Goal: Transaction & Acquisition: Purchase product/service

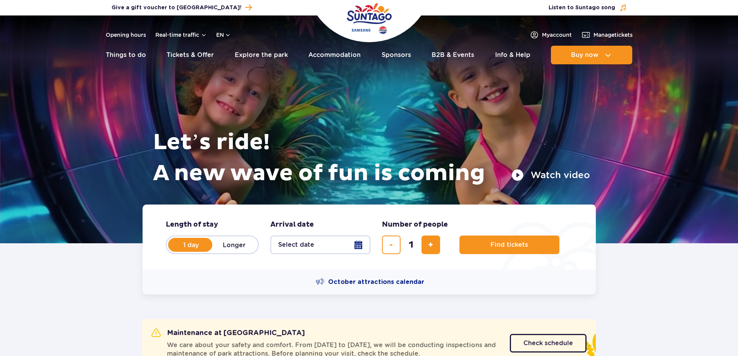
click at [350, 244] on button "Select date" at bounding box center [321, 245] width 100 height 19
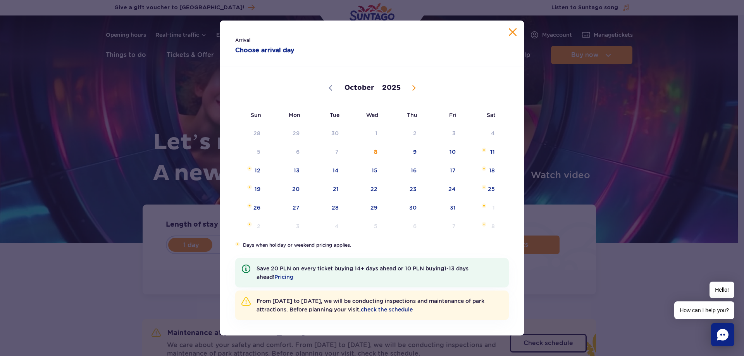
click at [415, 87] on icon at bounding box center [413, 87] width 5 height 5
select select "10"
click at [329, 155] on span "4" at bounding box center [325, 152] width 39 height 18
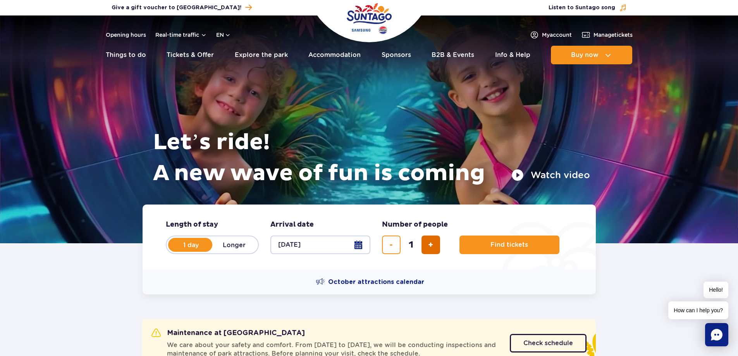
click at [434, 248] on button "add ticket" at bounding box center [431, 245] width 19 height 19
type input "4"
click at [518, 248] on span "Find tickets" at bounding box center [507, 244] width 38 height 7
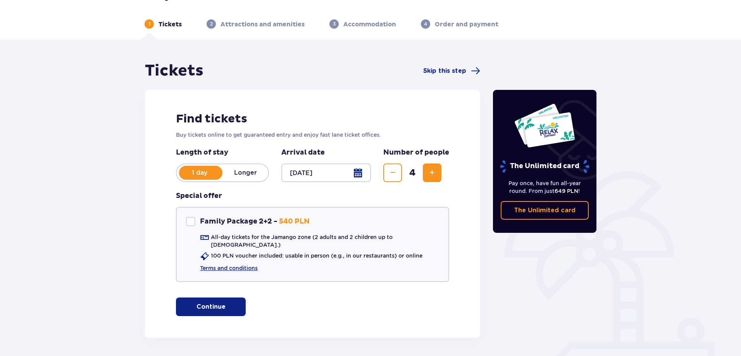
scroll to position [43, 0]
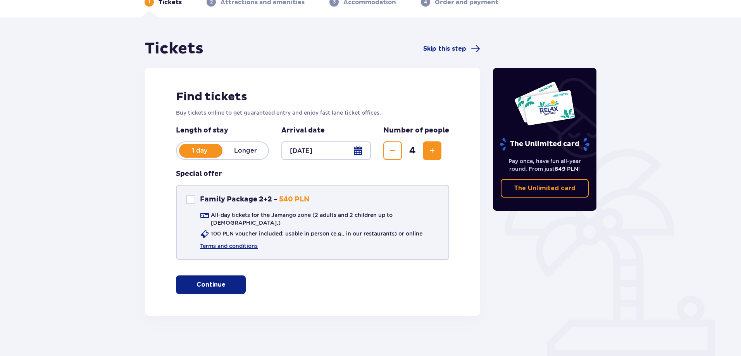
click at [192, 198] on div "Family Package 2+2" at bounding box center [190, 199] width 9 height 9
checkbox input "true"
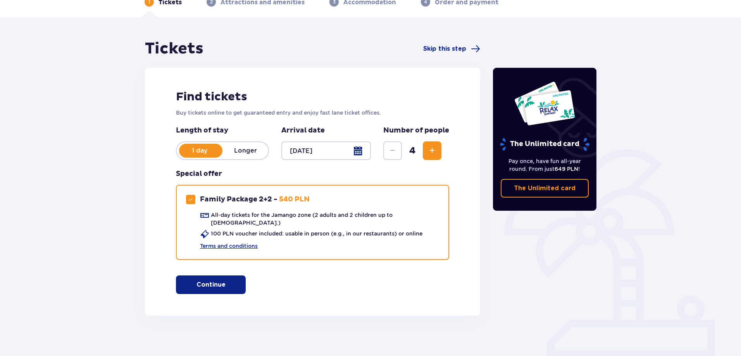
click at [231, 280] on span "button" at bounding box center [226, 284] width 9 height 9
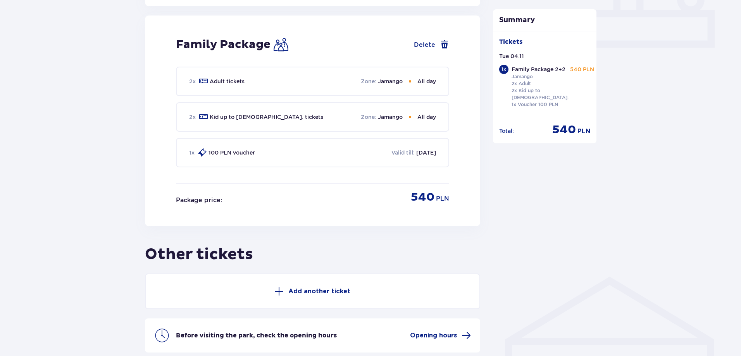
scroll to position [417, 0]
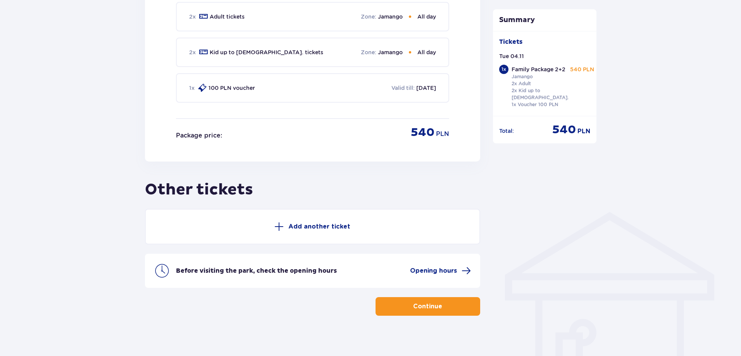
click at [327, 222] on p "Add another ticket" at bounding box center [319, 226] width 62 height 9
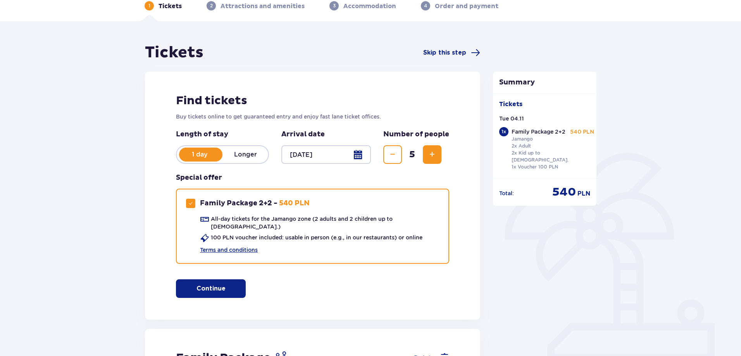
scroll to position [0, 0]
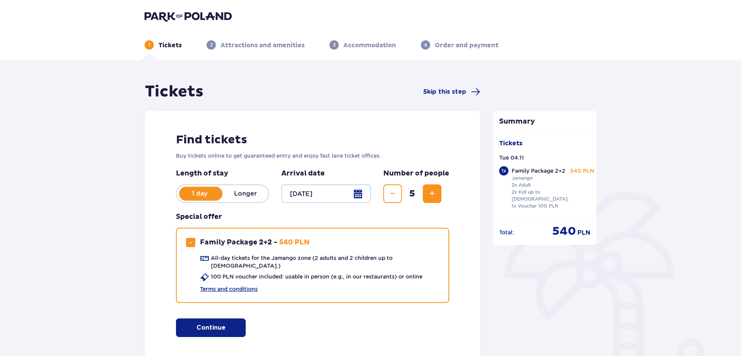
click at [391, 198] on span "Decrease" at bounding box center [392, 193] width 9 height 9
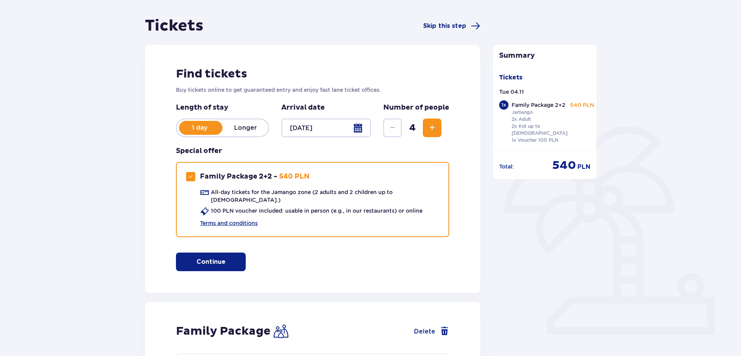
scroll to position [194, 0]
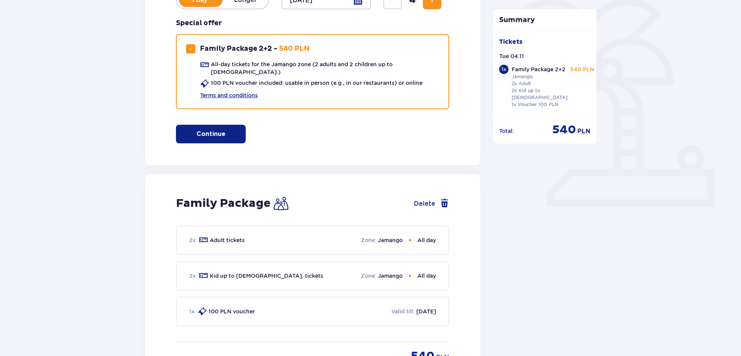
click at [224, 129] on span "button" at bounding box center [226, 133] width 9 height 9
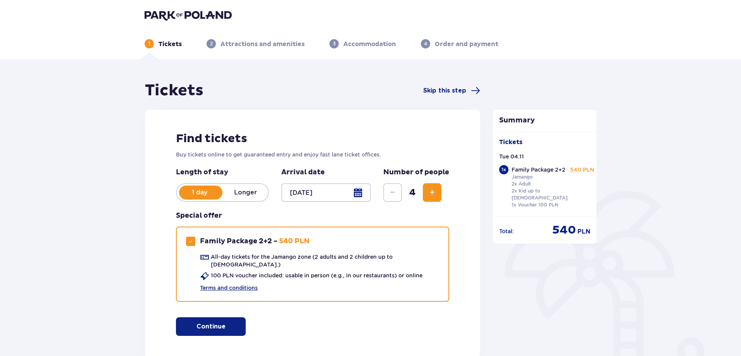
scroll to position [0, 0]
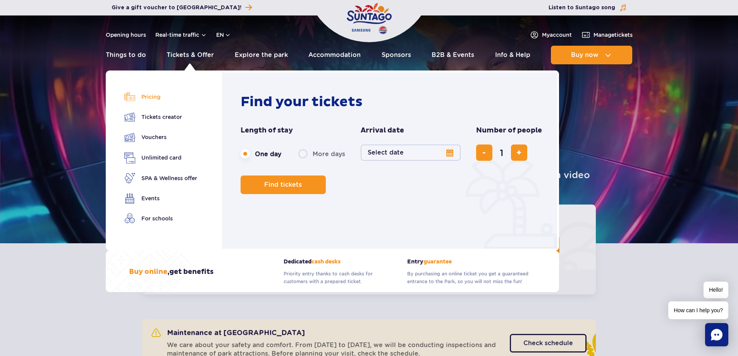
click at [152, 96] on link "Pricing" at bounding box center [160, 96] width 73 height 11
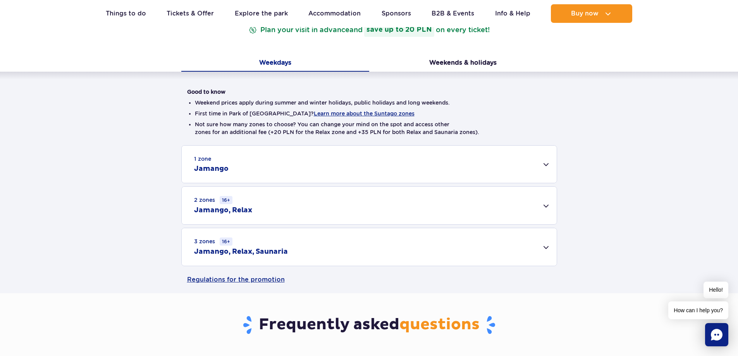
scroll to position [155, 0]
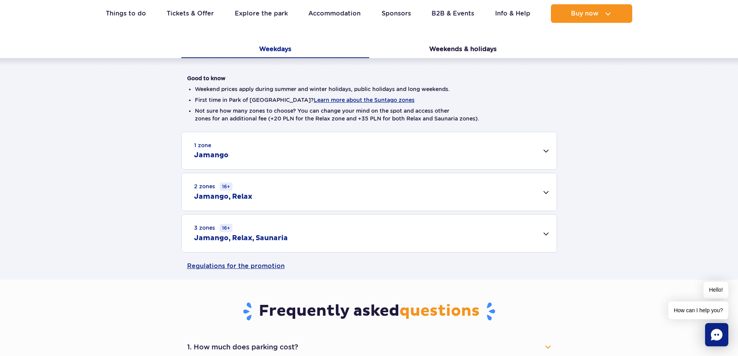
click at [540, 192] on div "2 zones 16+ Jamango, Relax" at bounding box center [369, 192] width 375 height 38
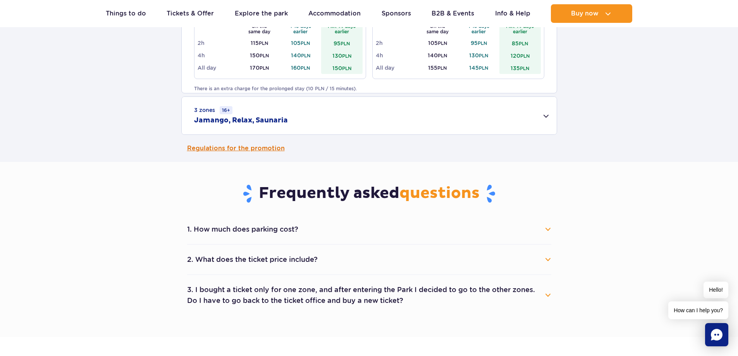
scroll to position [388, 0]
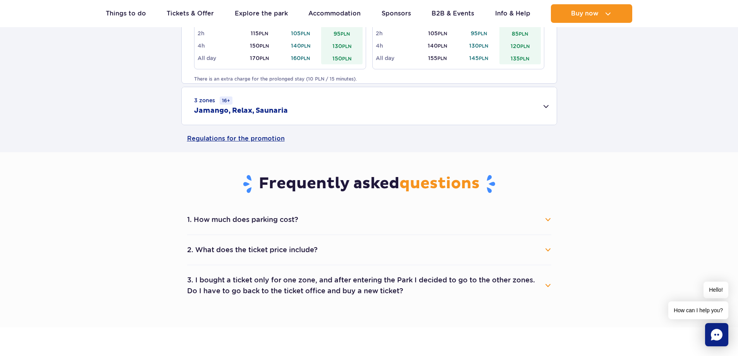
click at [333, 249] on button "2. What does the ticket price include?" at bounding box center [369, 249] width 364 height 17
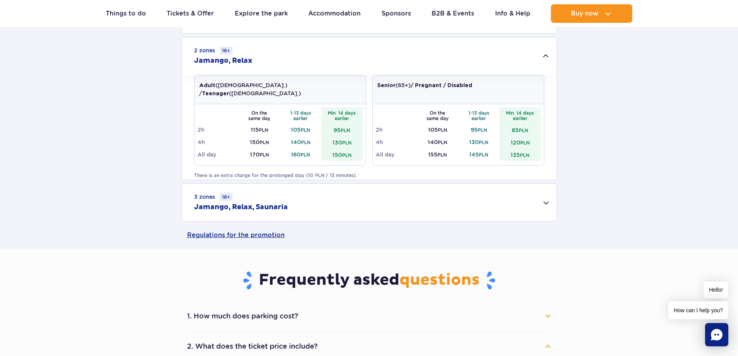
scroll to position [271, 0]
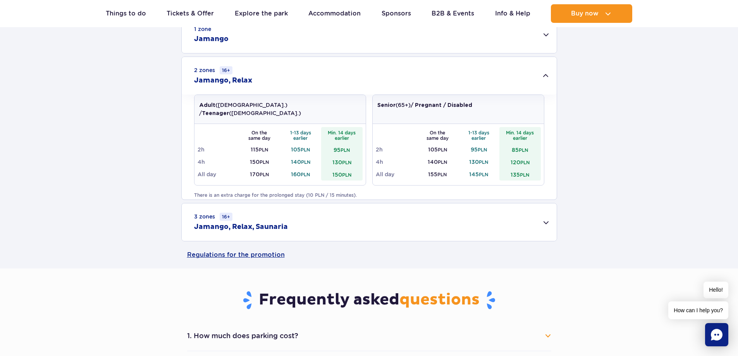
click at [259, 226] on h2 "Jamango, Relax, Saunaria" at bounding box center [241, 226] width 94 height 9
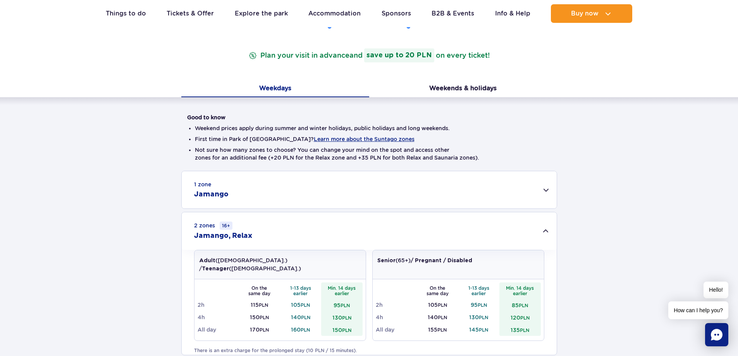
scroll to position [0, 0]
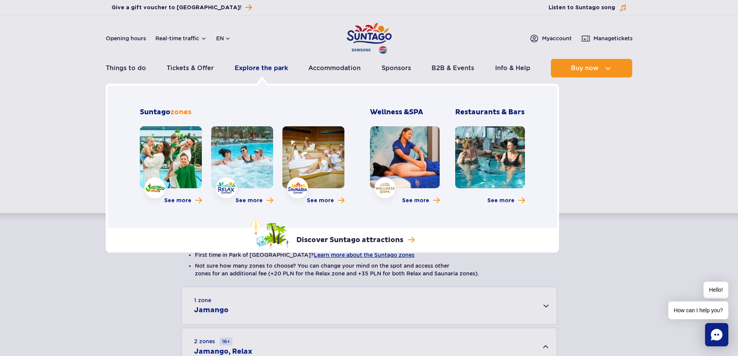
click at [264, 67] on link "Explore the park" at bounding box center [261, 68] width 53 height 19
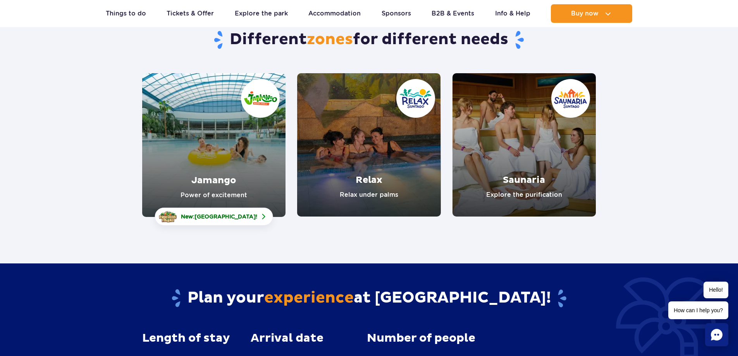
scroll to position [78, 0]
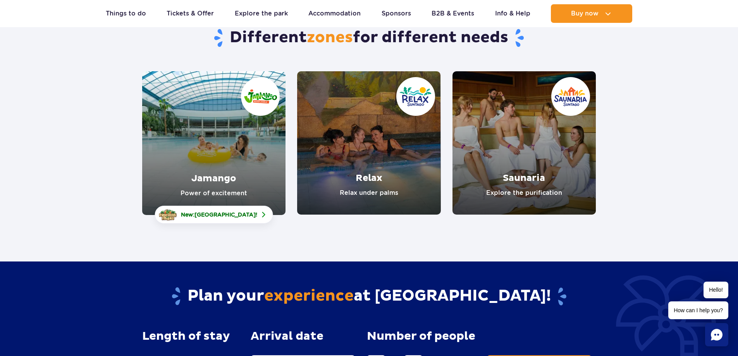
click at [376, 178] on link "Relax" at bounding box center [368, 142] width 143 height 143
click at [543, 176] on link "Saunaria" at bounding box center [524, 142] width 143 height 143
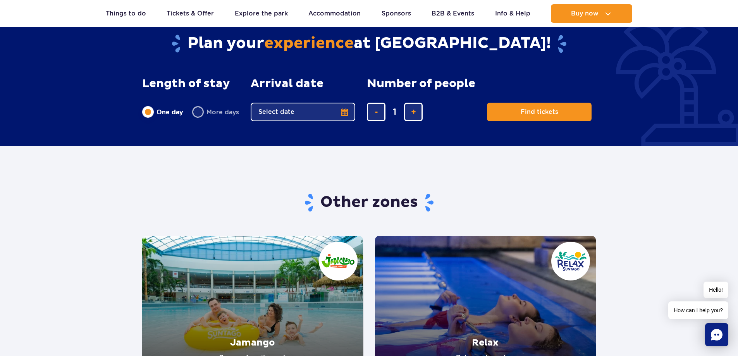
scroll to position [1046, 0]
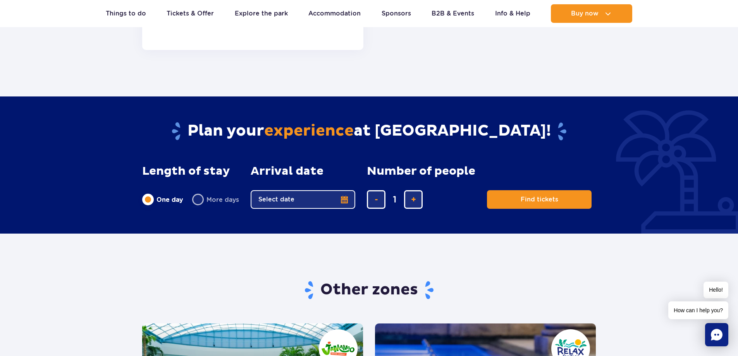
click at [347, 198] on button "Select date" at bounding box center [303, 199] width 105 height 19
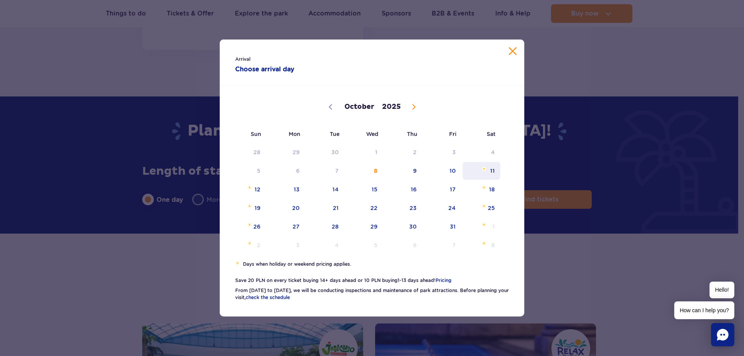
click at [487, 172] on span "11" at bounding box center [481, 171] width 39 height 18
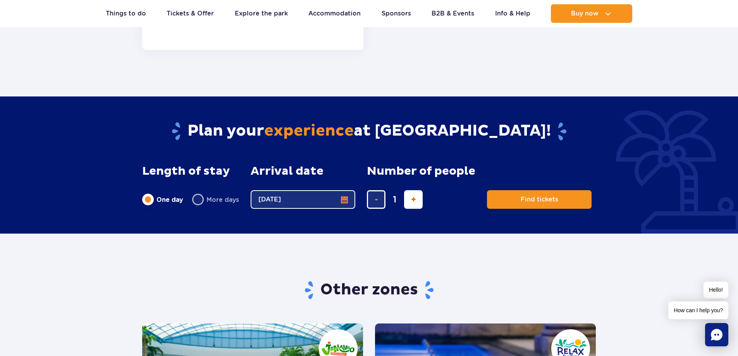
click at [415, 200] on span "add ticket" at bounding box center [413, 200] width 5 height 0
type input "4"
click at [532, 196] on span "Find tickets" at bounding box center [537, 199] width 38 height 7
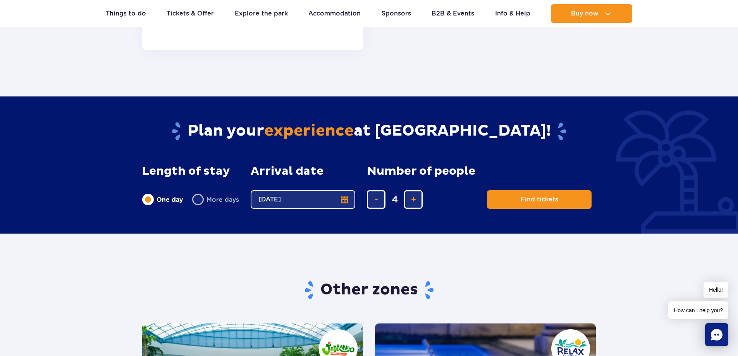
click at [341, 200] on button "[DATE]" at bounding box center [303, 199] width 105 height 19
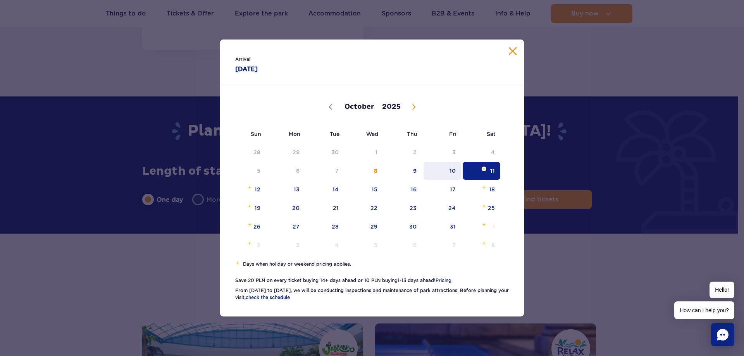
click at [451, 172] on span "10" at bounding box center [442, 171] width 39 height 18
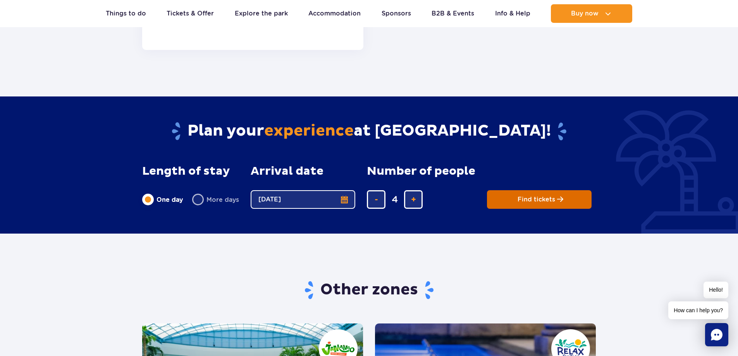
click at [525, 201] on span "Find tickets" at bounding box center [537, 199] width 38 height 7
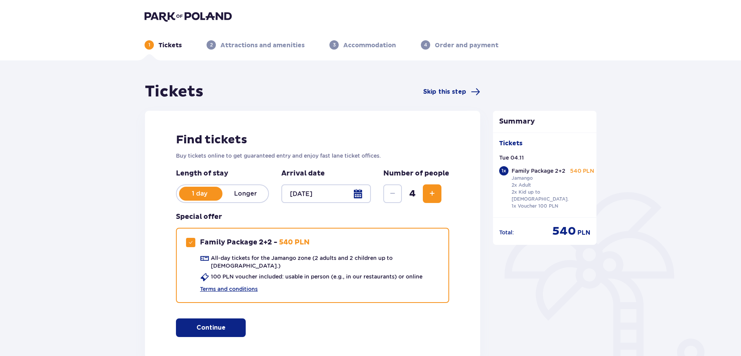
click at [359, 192] on div at bounding box center [326, 193] width 90 height 19
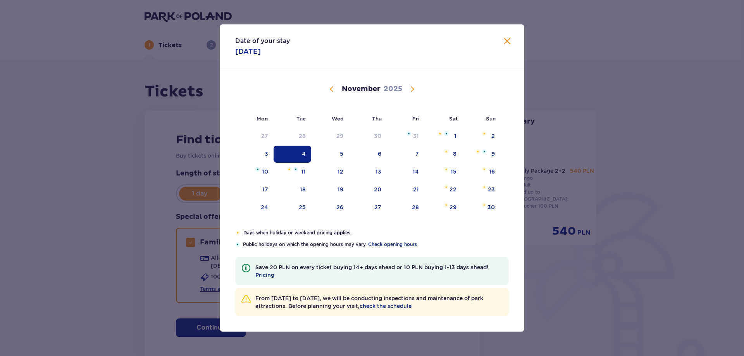
click at [329, 90] on span "Previous month" at bounding box center [331, 88] width 9 height 9
click at [451, 157] on div "11" at bounding box center [445, 154] width 38 height 17
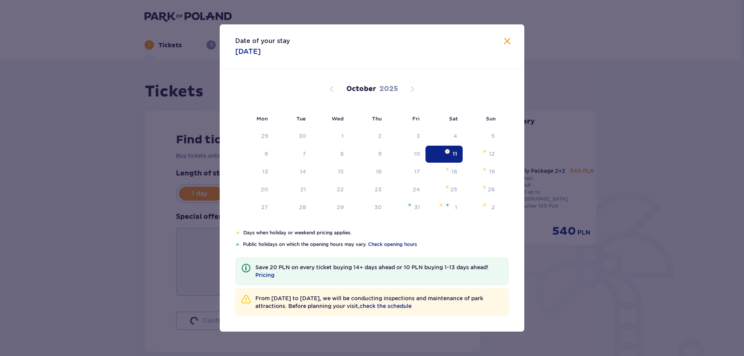
type input "[DATE]"
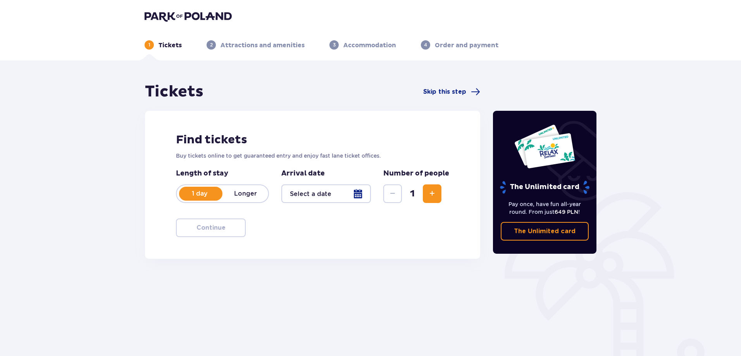
click at [432, 193] on span "Increase" at bounding box center [432, 193] width 9 height 9
click at [200, 193] on p "1 day" at bounding box center [200, 194] width 46 height 9
click at [206, 191] on p "1 day" at bounding box center [200, 194] width 46 height 9
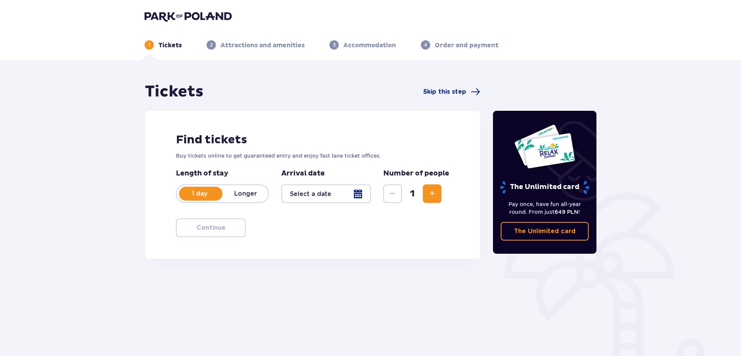
click at [339, 194] on div at bounding box center [326, 193] width 90 height 19
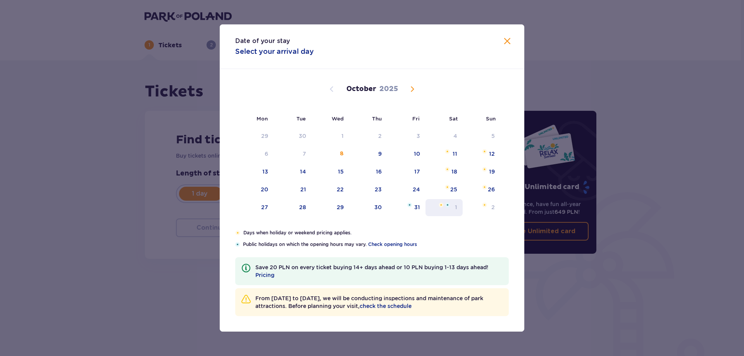
click at [455, 206] on div "1" at bounding box center [445, 207] width 38 height 17
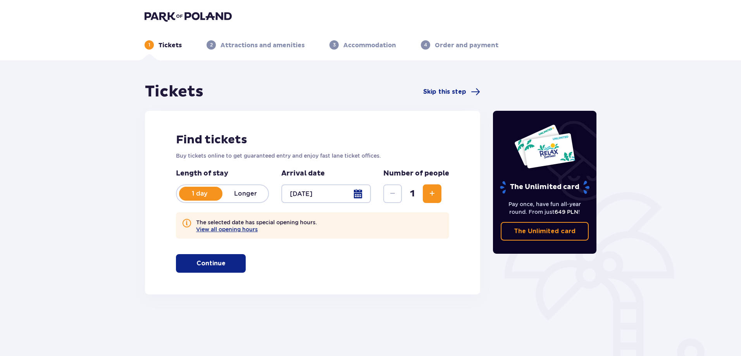
click at [362, 196] on div at bounding box center [326, 193] width 90 height 19
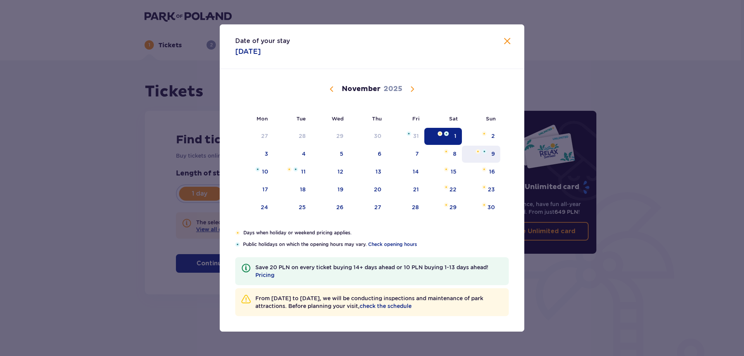
click at [486, 155] on div "9" at bounding box center [481, 154] width 38 height 17
type input "[DATE]"
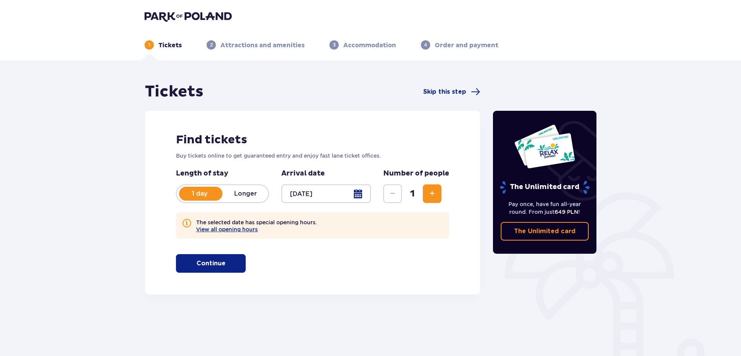
click at [222, 261] on span "button" at bounding box center [226, 263] width 9 height 9
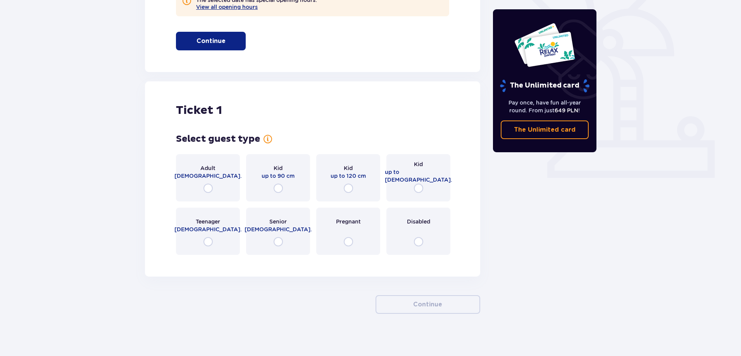
scroll to position [227, 0]
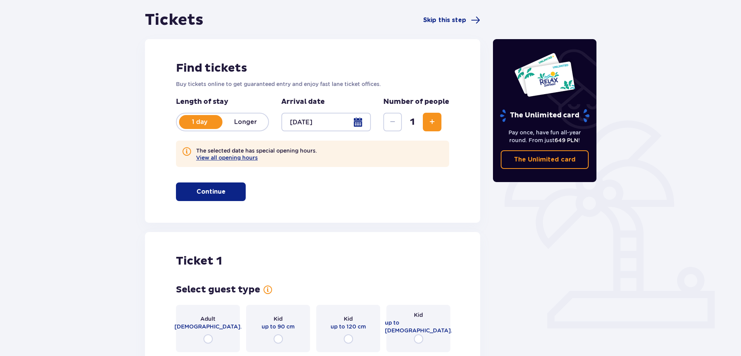
click at [441, 122] on button "Increase" at bounding box center [432, 122] width 19 height 19
click at [438, 122] on div "Tickets Skip this step Find tickets Buy tickets online to get guaranteed entry …" at bounding box center [312, 339] width 335 height 659
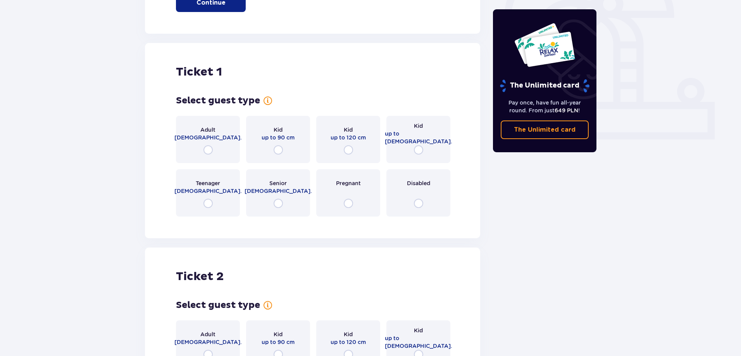
click at [438, 122] on div "Select guest type for ticket number 1 Adult [DEMOGRAPHIC_DATA]. Kid up to 90 cm…" at bounding box center [312, 156] width 273 height 122
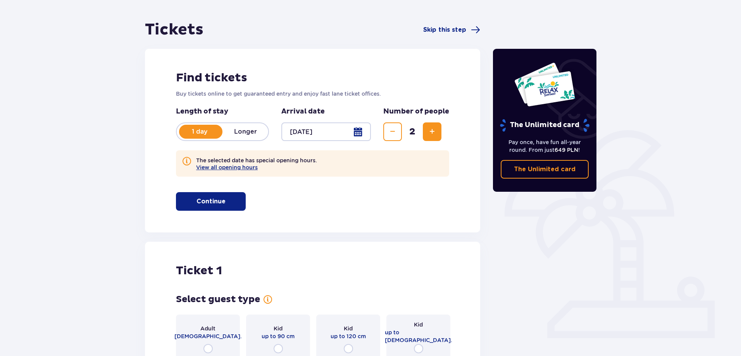
click at [430, 137] on button "Increase" at bounding box center [432, 131] width 19 height 19
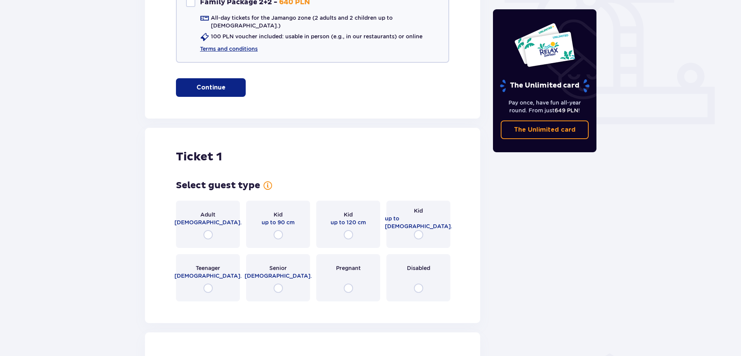
click at [431, 132] on div "Ticket 1 Select guest type for ticket number 1 Adult [DEMOGRAPHIC_DATA]. Kid up…" at bounding box center [312, 225] width 335 height 195
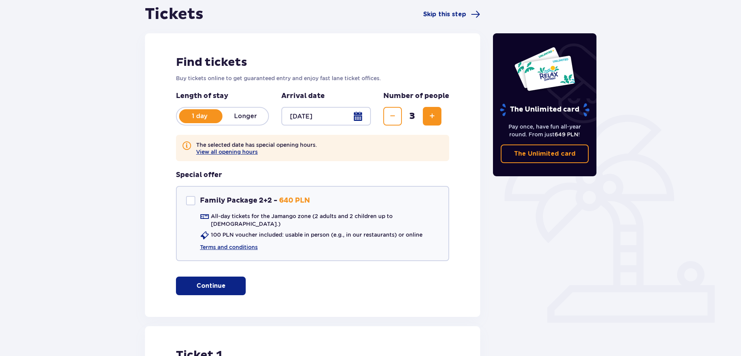
click at [438, 115] on button "Increase" at bounding box center [432, 116] width 19 height 19
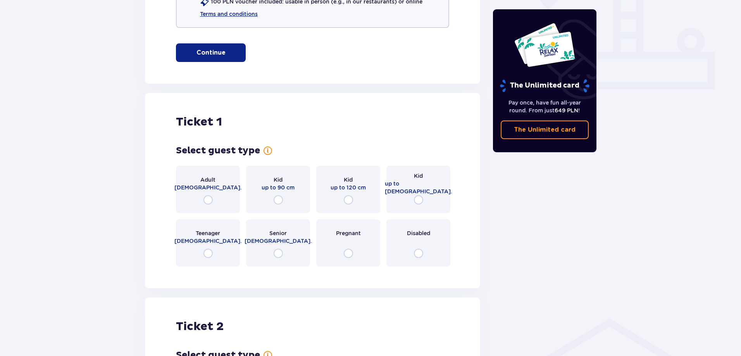
scroll to position [308, 0]
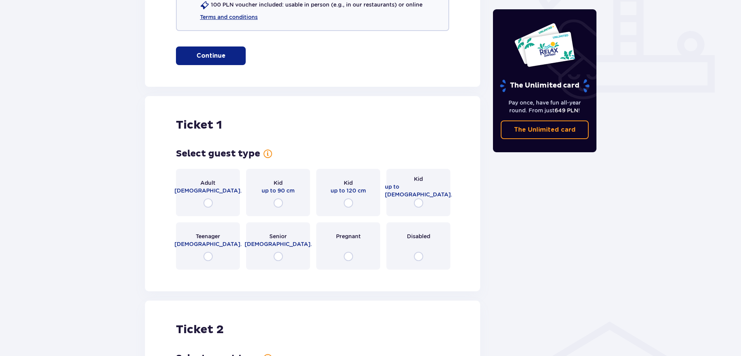
click at [220, 53] on button "Continue" at bounding box center [211, 56] width 70 height 19
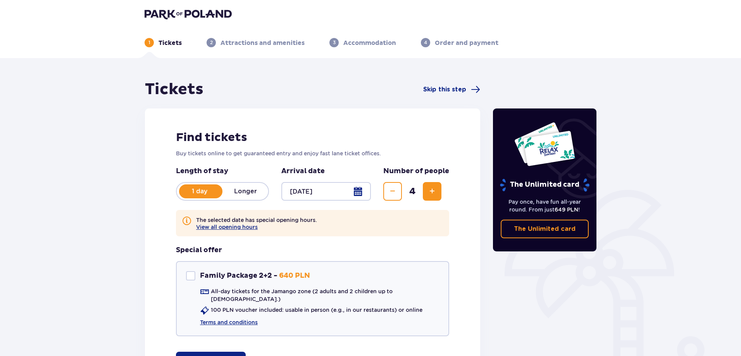
scroll to position [0, 0]
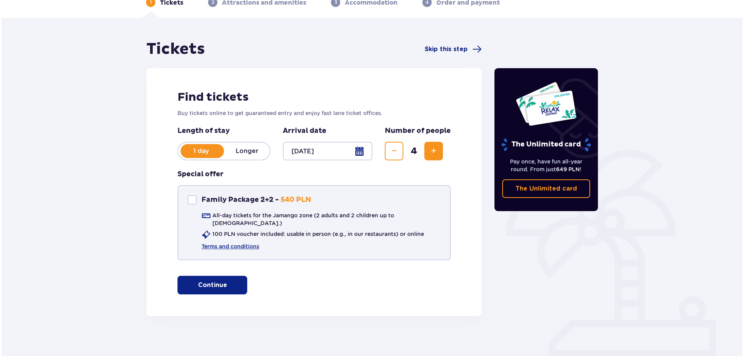
scroll to position [43, 0]
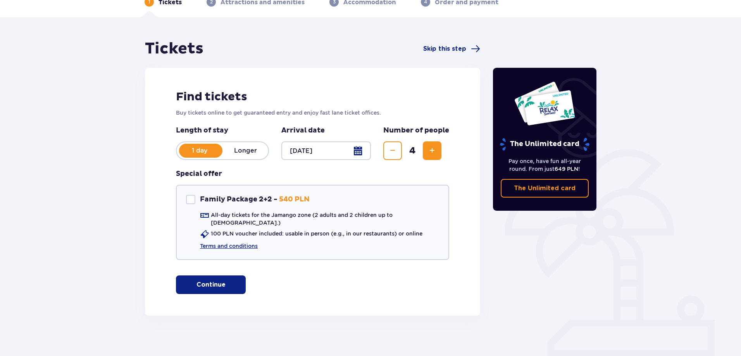
click at [352, 152] on div at bounding box center [326, 150] width 90 height 19
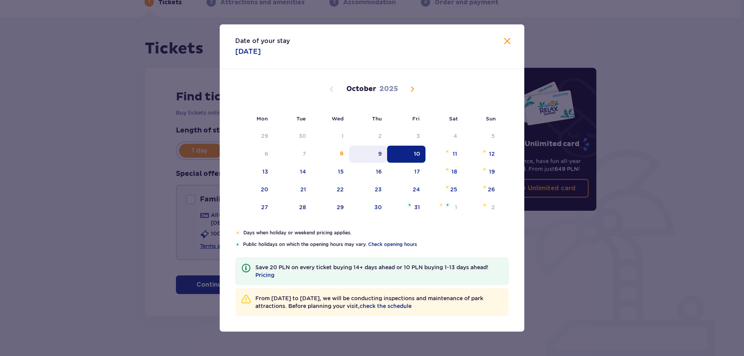
click at [360, 153] on div "9" at bounding box center [368, 154] width 38 height 17
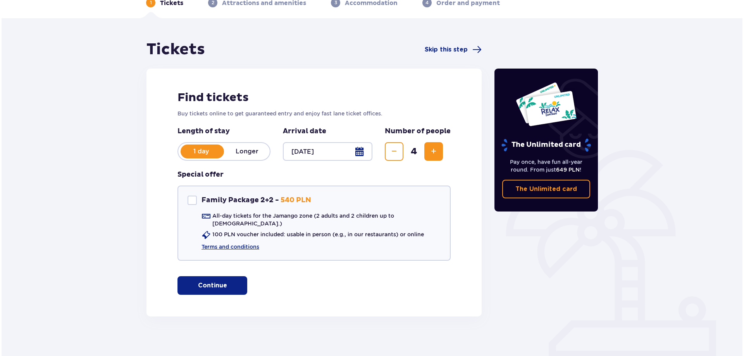
scroll to position [43, 0]
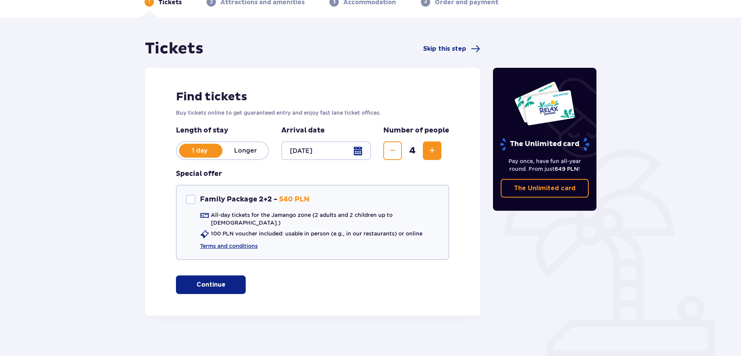
click at [356, 150] on div at bounding box center [326, 150] width 90 height 19
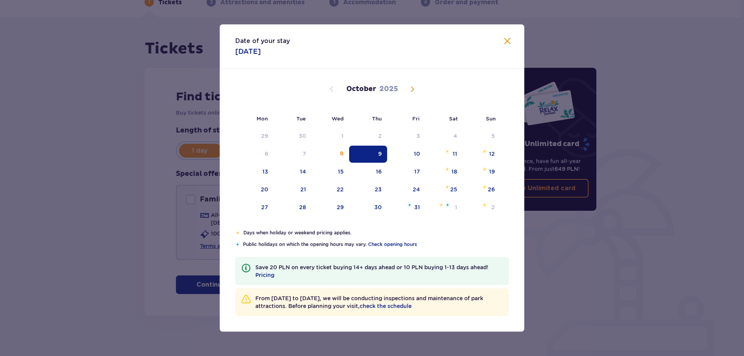
click at [413, 89] on span "Next month" at bounding box center [412, 88] width 9 height 9
click at [446, 203] on img "Saturday, November 29, 2025" at bounding box center [446, 205] width 5 height 5
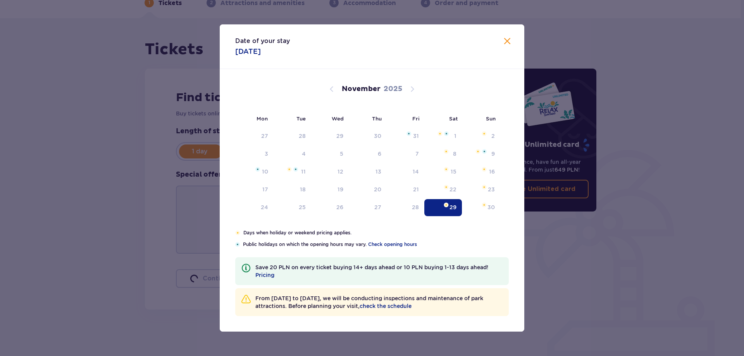
type input "[DATE]"
